Goal: Transaction & Acquisition: Download file/media

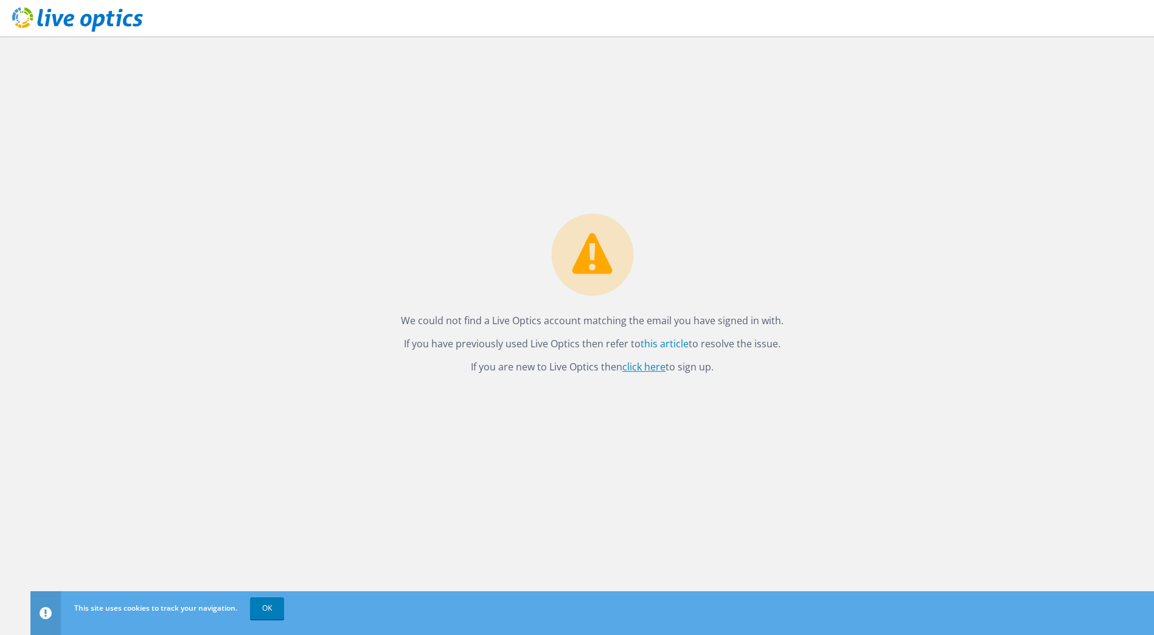
click at [654, 363] on link "click here" at bounding box center [643, 366] width 43 height 13
click at [268, 606] on link "OK" at bounding box center [267, 608] width 34 height 22
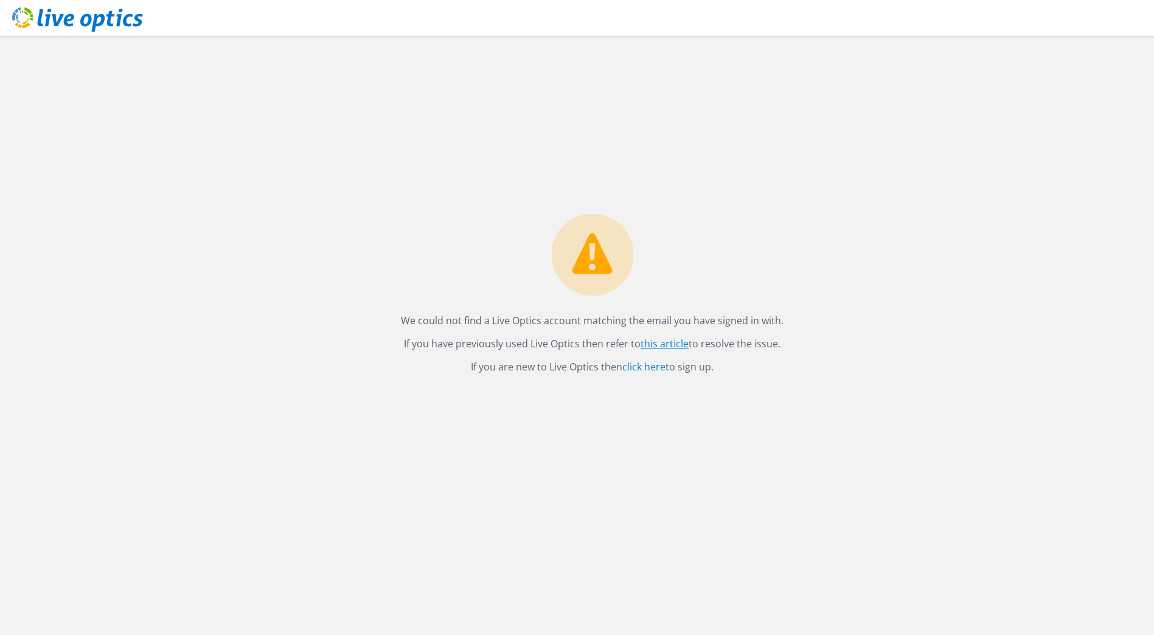
click at [676, 338] on link "this article" at bounding box center [664, 343] width 48 height 13
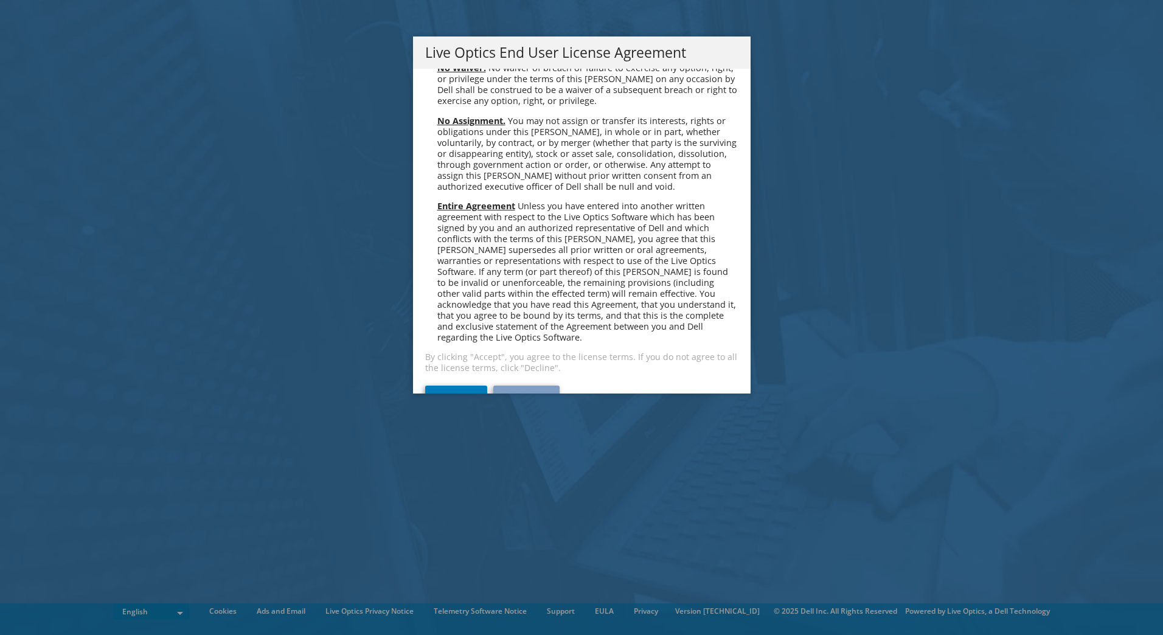
scroll to position [4599, 0]
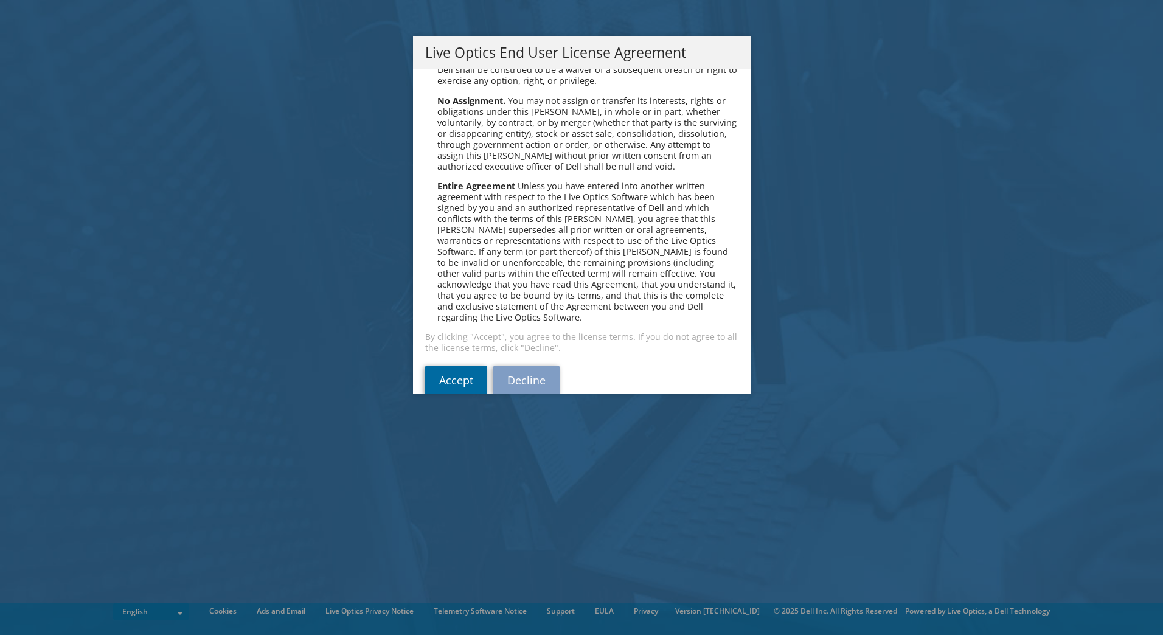
click at [449, 365] on link "Accept" at bounding box center [456, 379] width 62 height 29
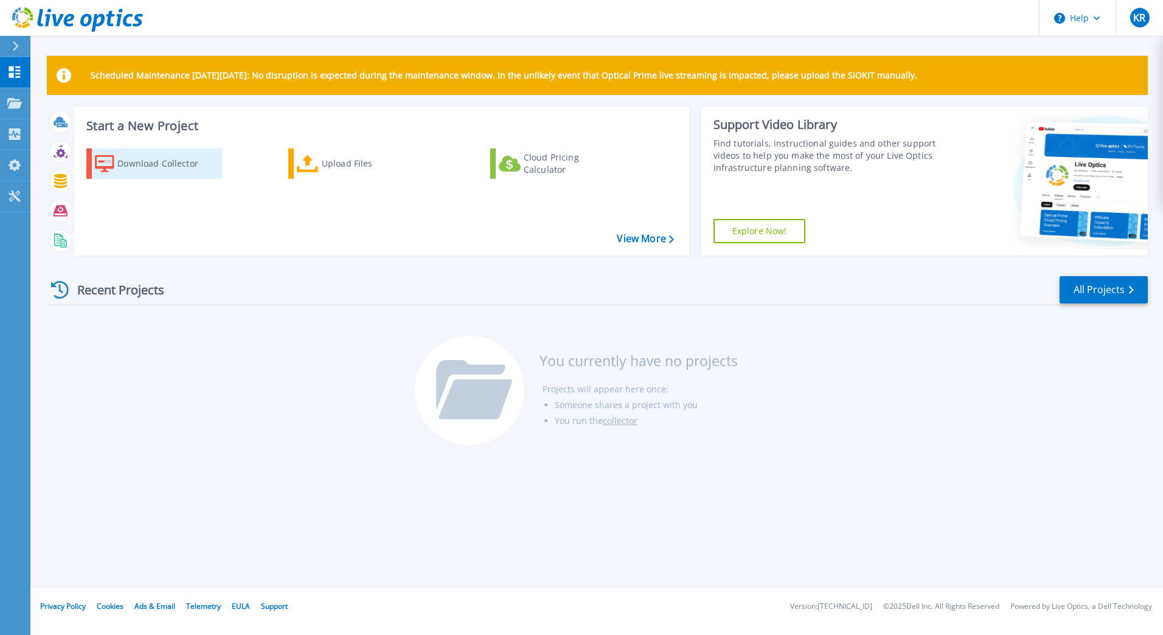
click at [162, 167] on div "Download Collector" at bounding box center [165, 163] width 97 height 24
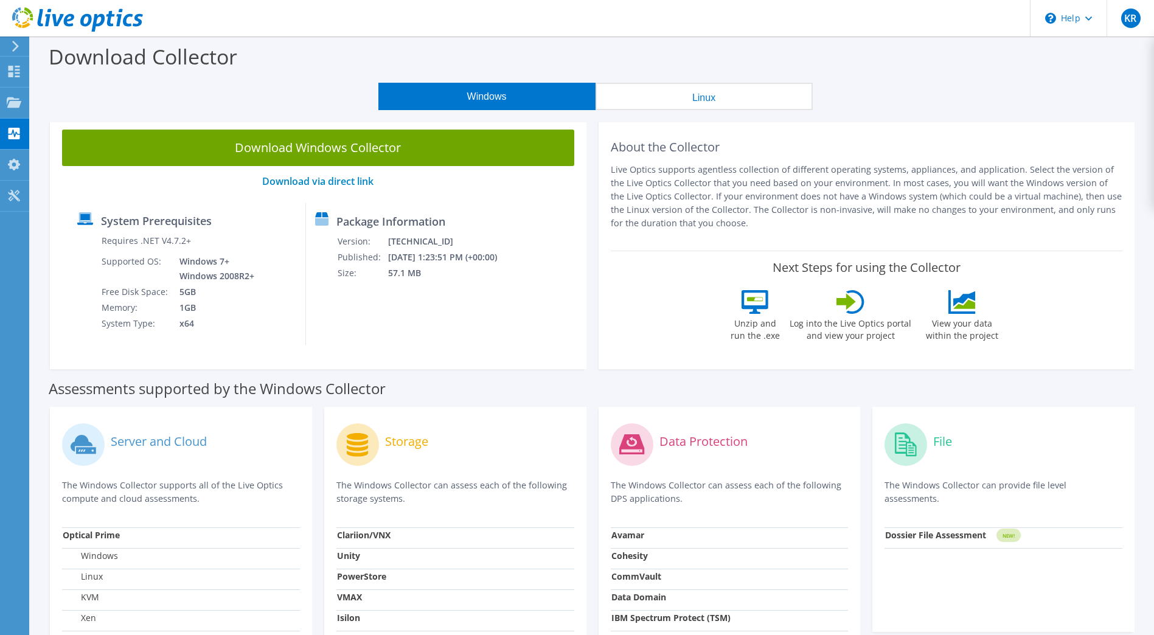
click at [683, 99] on button "Linux" at bounding box center [703, 96] width 217 height 27
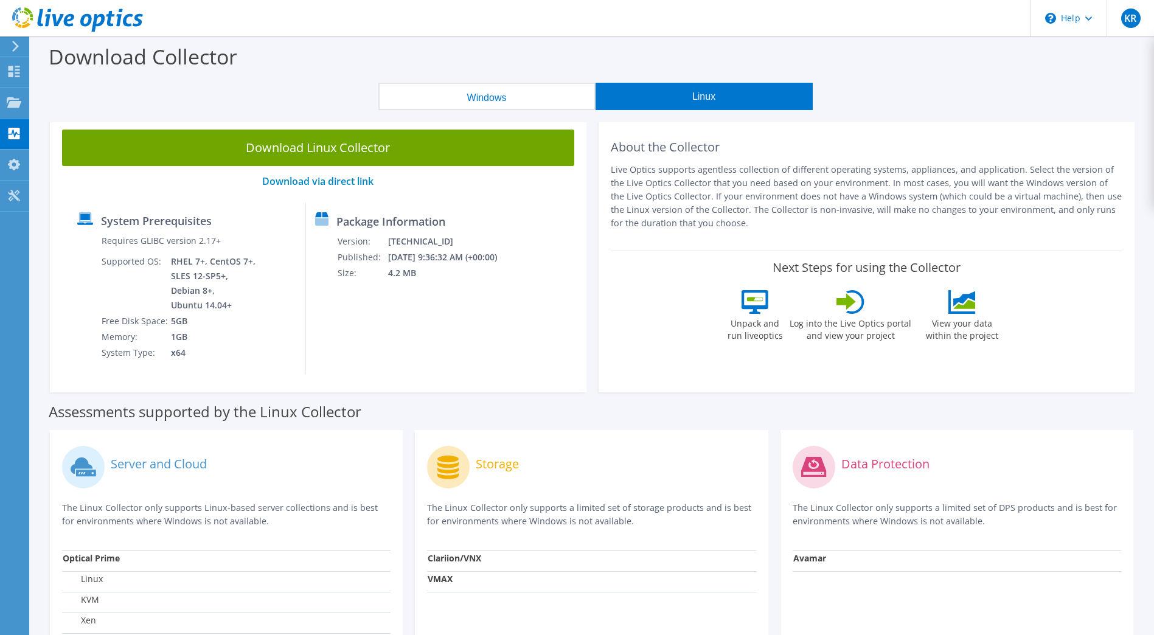
click at [529, 91] on button "Windows" at bounding box center [486, 96] width 217 height 27
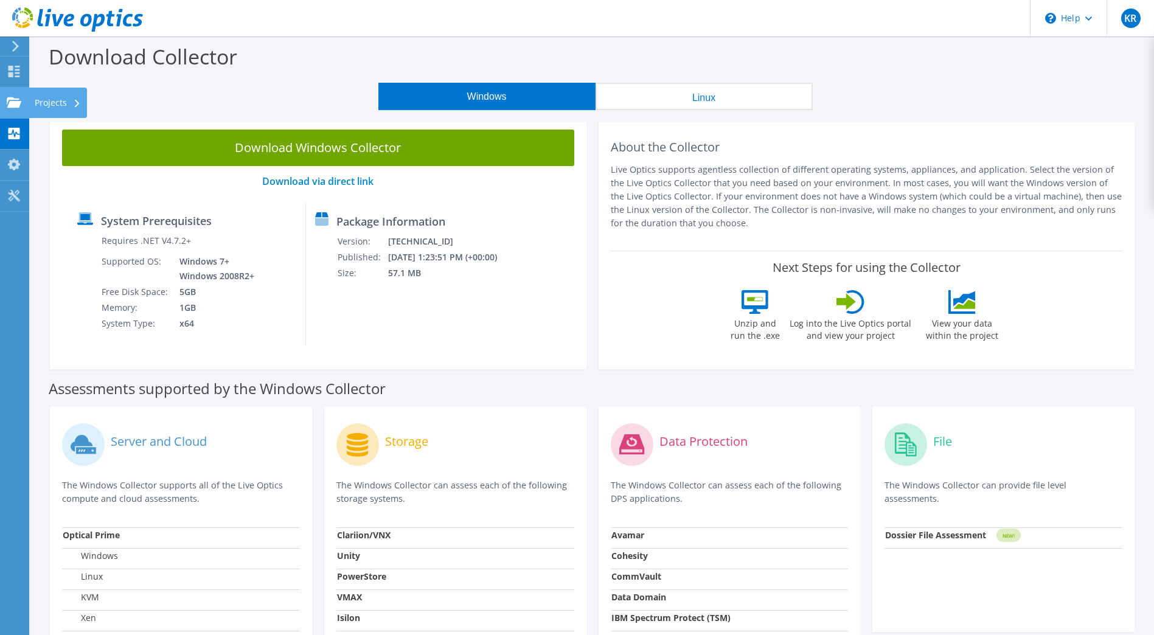
click at [12, 106] on use at bounding box center [14, 102] width 15 height 10
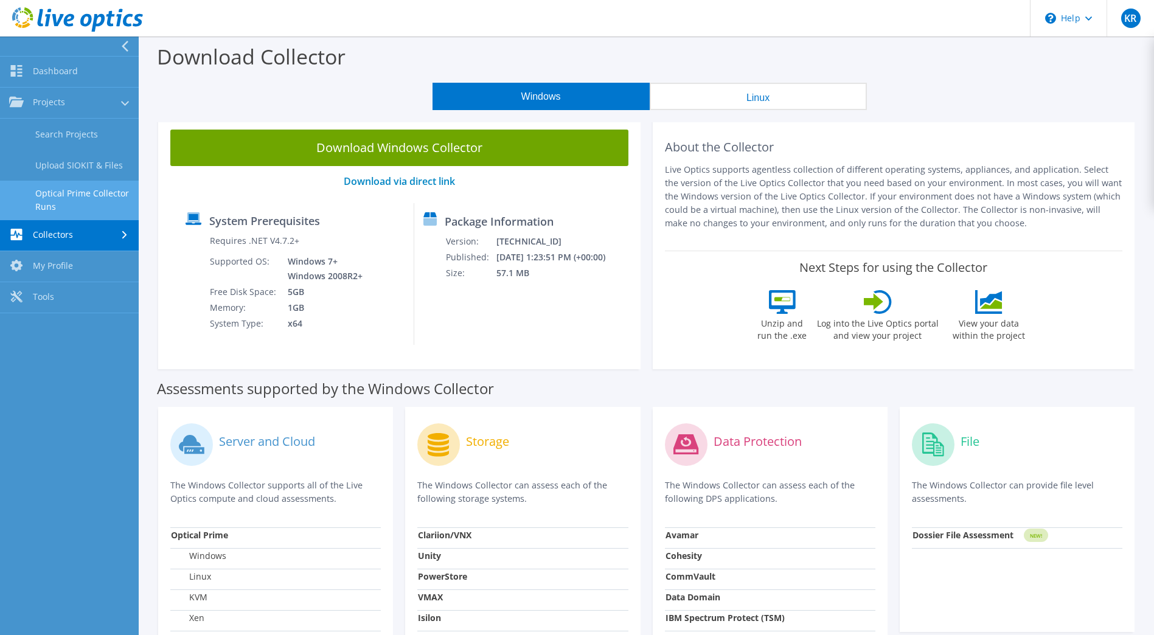
click at [55, 200] on link "Optical Prime Collector Runs" at bounding box center [69, 200] width 139 height 39
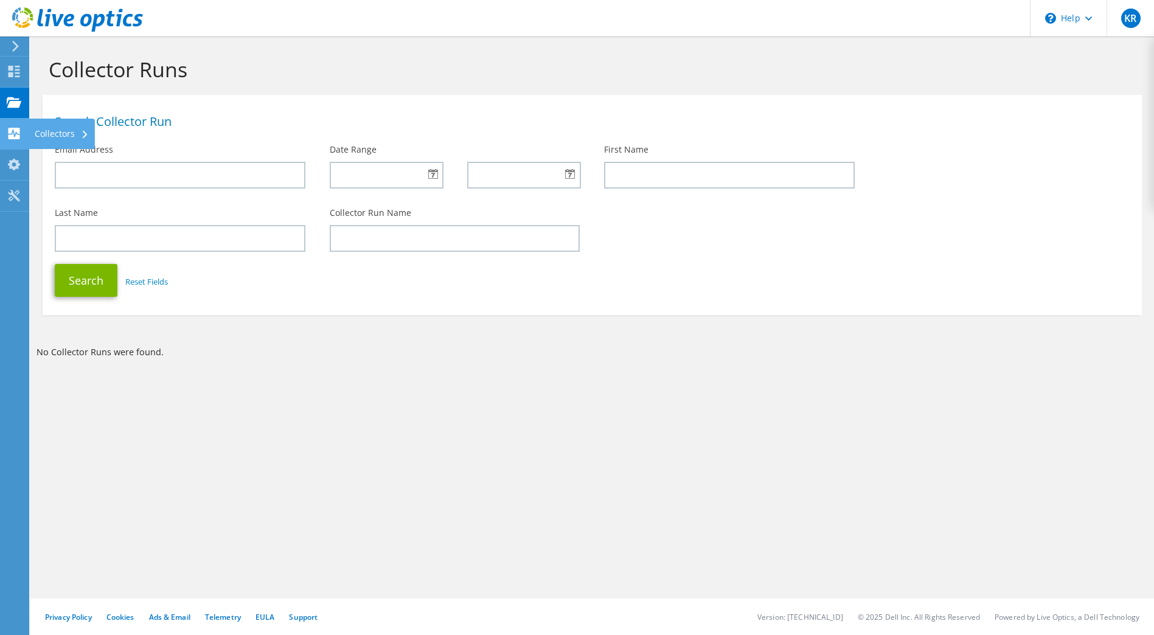
click at [13, 129] on use at bounding box center [15, 134] width 12 height 12
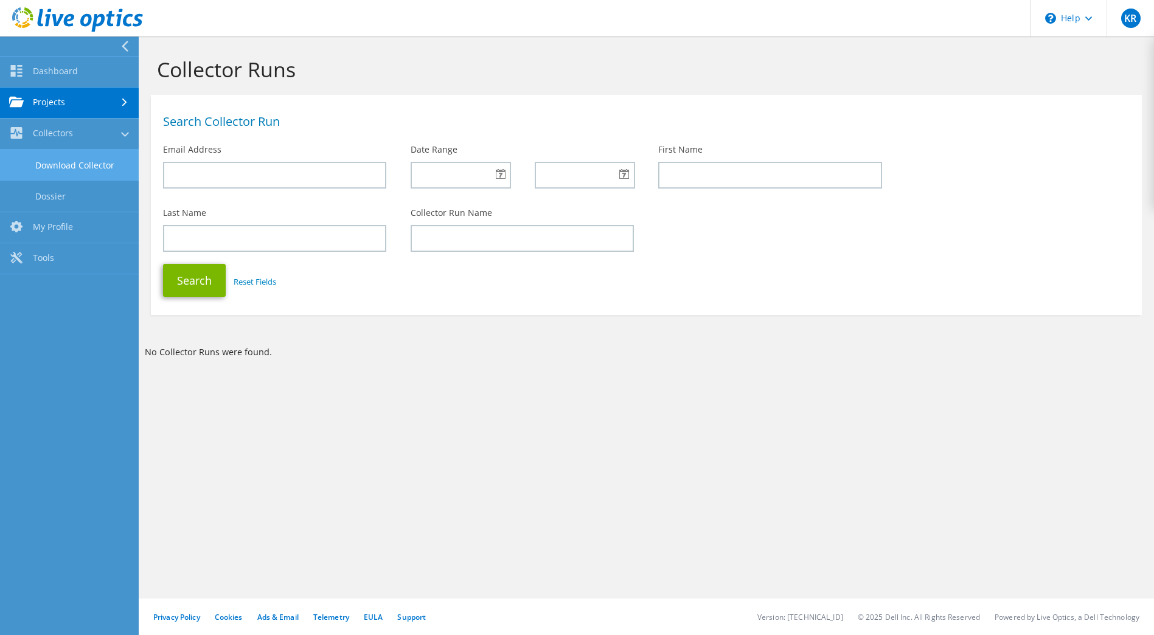
click at [75, 167] on link "Download Collector" at bounding box center [69, 165] width 139 height 31
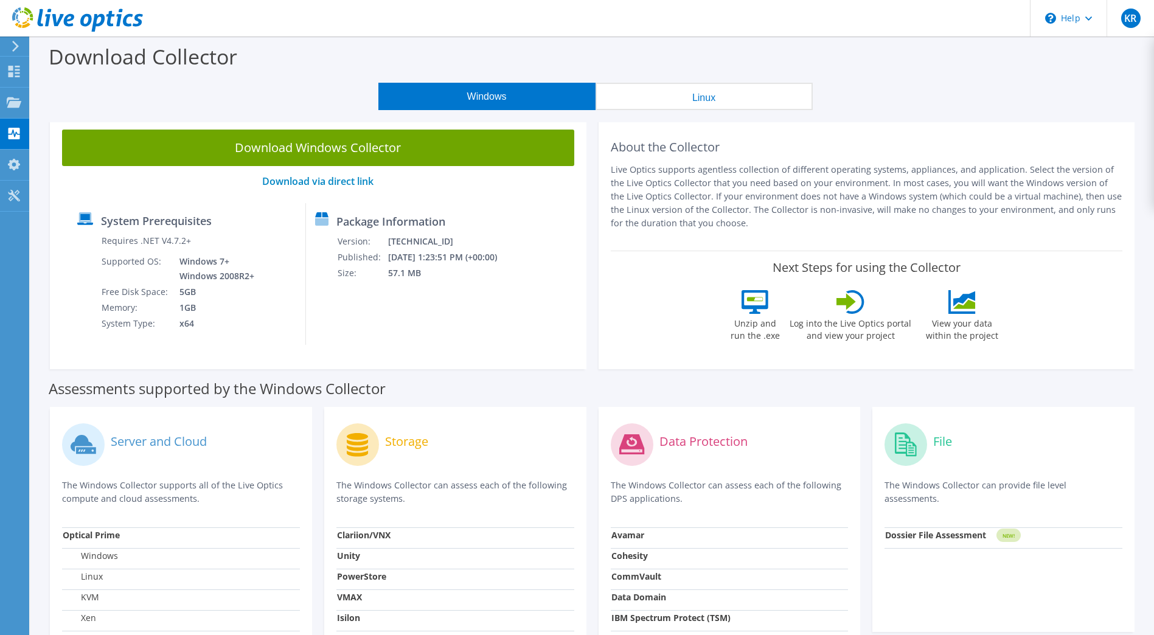
click at [725, 96] on button "Linux" at bounding box center [703, 96] width 217 height 27
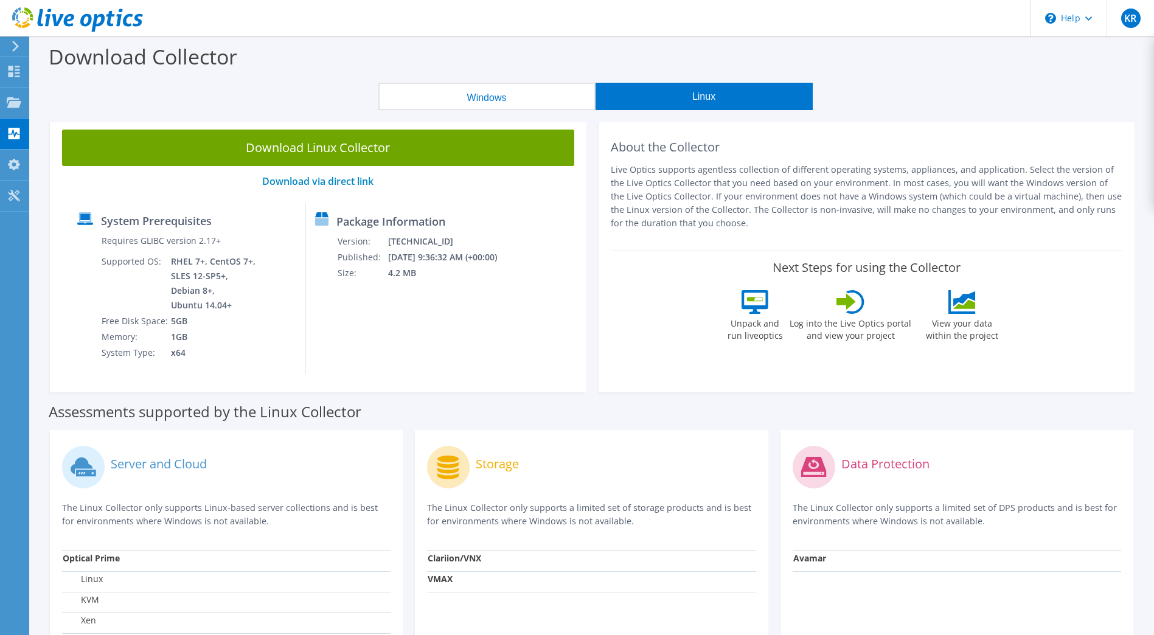
click at [445, 105] on button "Windows" at bounding box center [486, 96] width 217 height 27
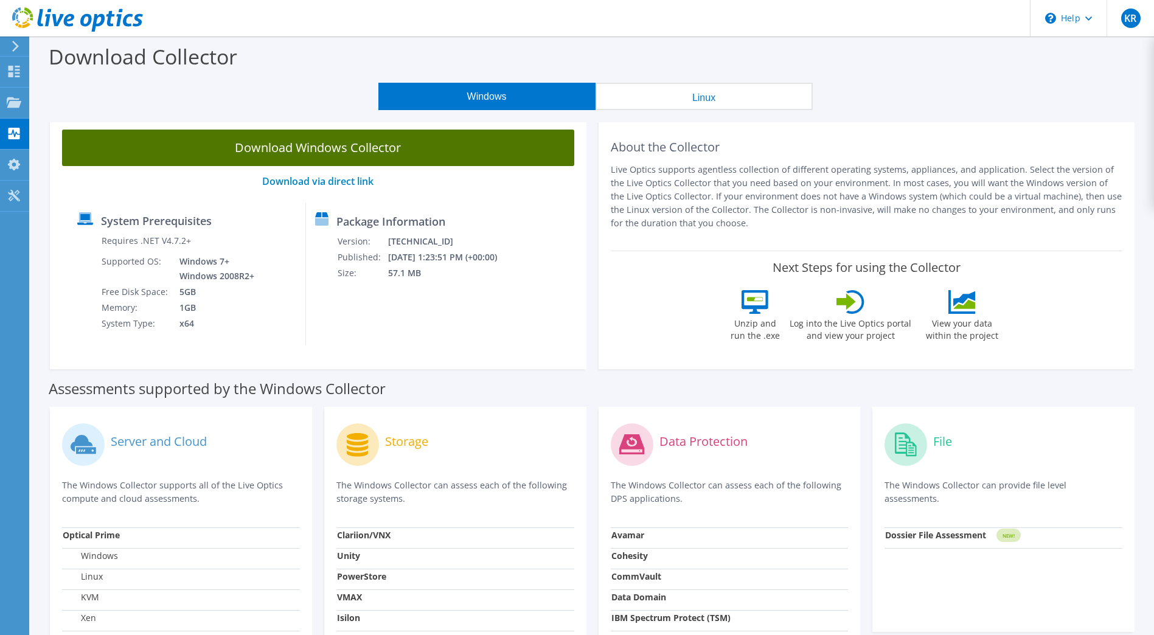
click at [404, 153] on link "Download Windows Collector" at bounding box center [318, 148] width 512 height 36
